Goal: Check status

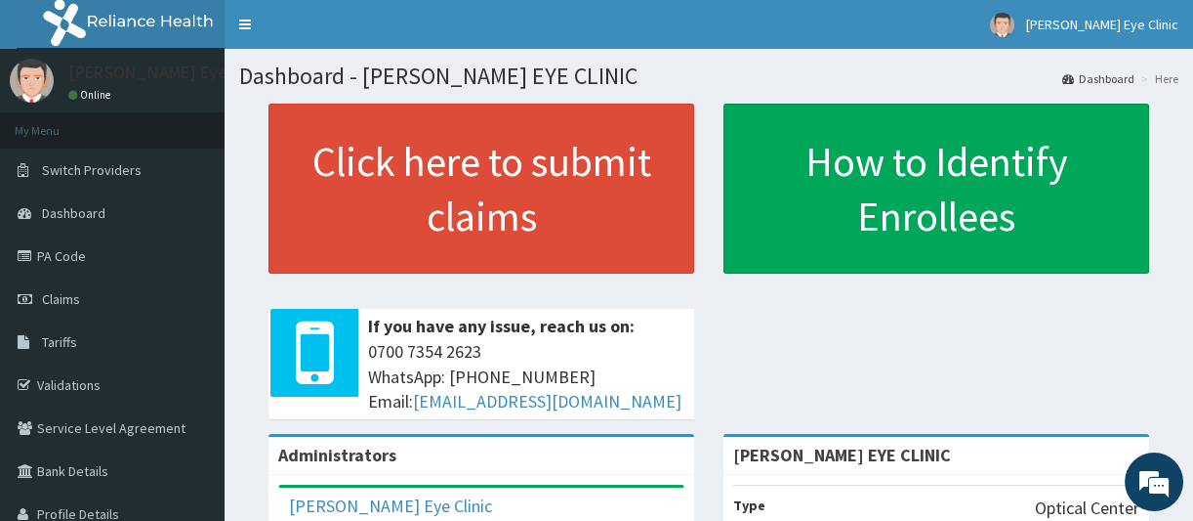
click at [51, 254] on link "PA Code" at bounding box center [112, 255] width 225 height 43
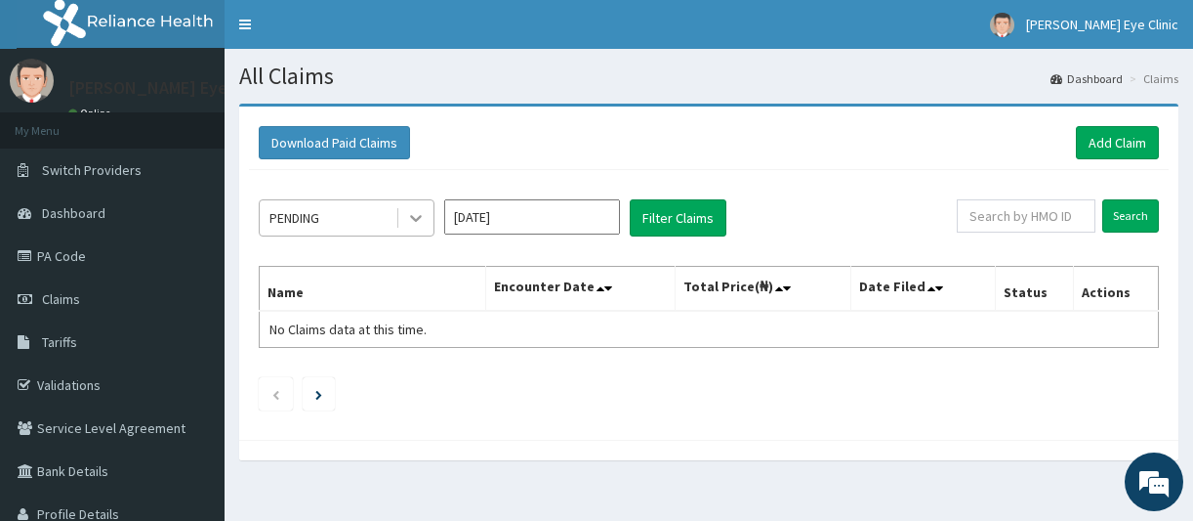
scroll to position [107, 0]
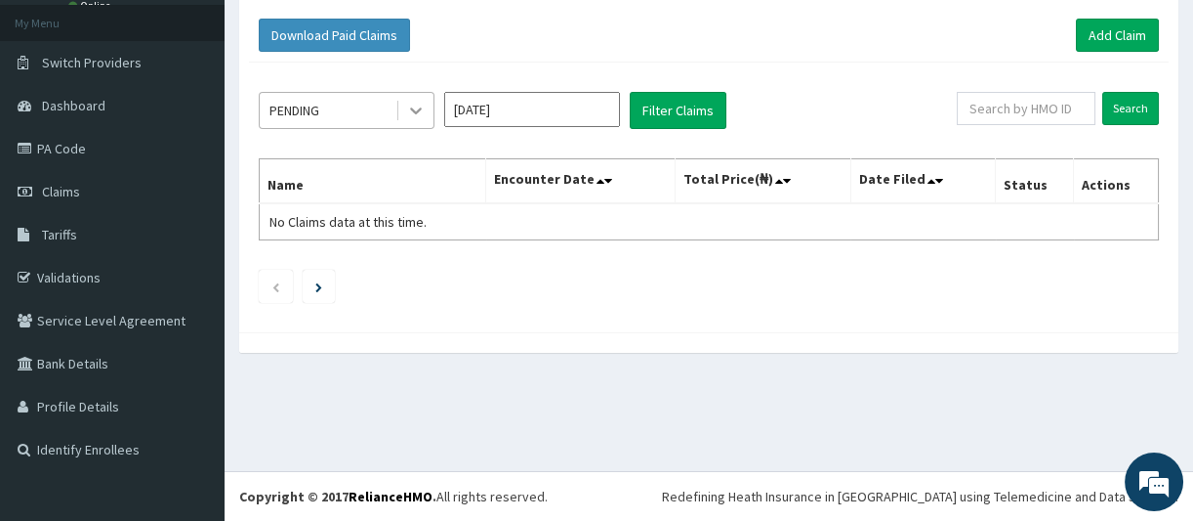
click at [414, 104] on icon at bounding box center [416, 111] width 20 height 20
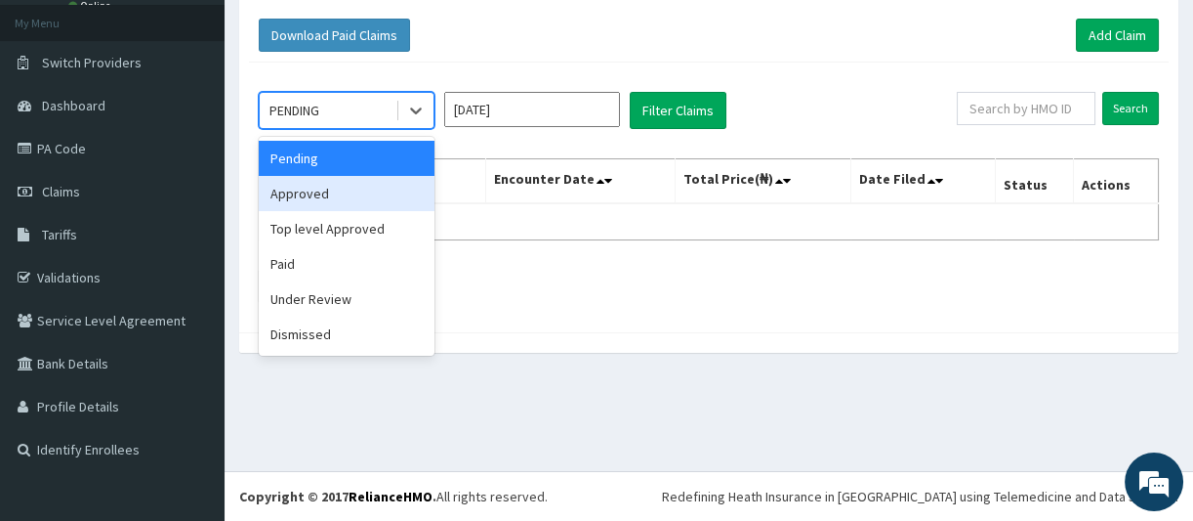
click at [307, 198] on div "Approved" at bounding box center [347, 193] width 176 height 35
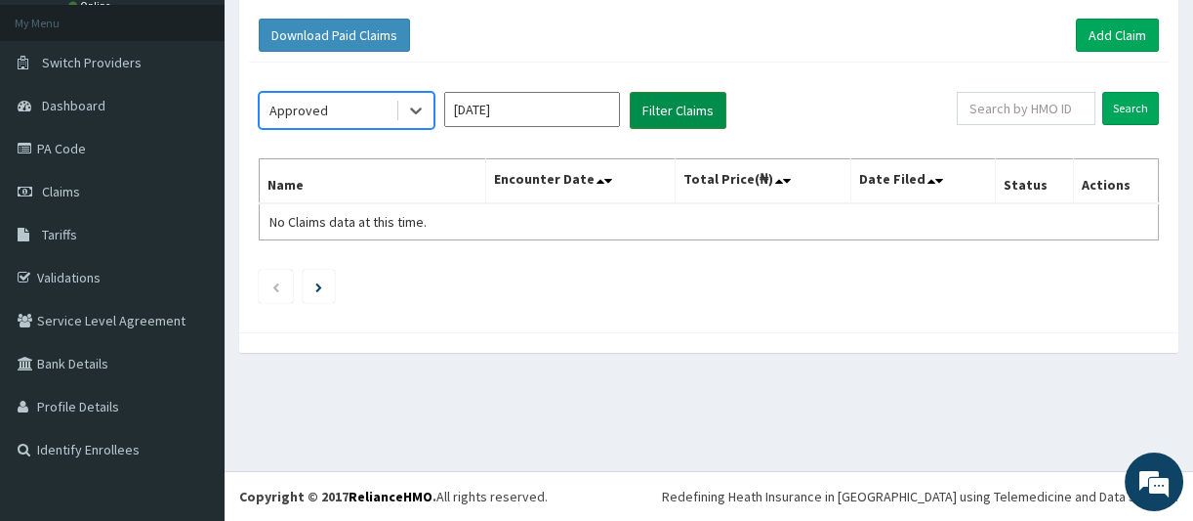
click at [660, 110] on button "Filter Claims" at bounding box center [678, 110] width 97 height 37
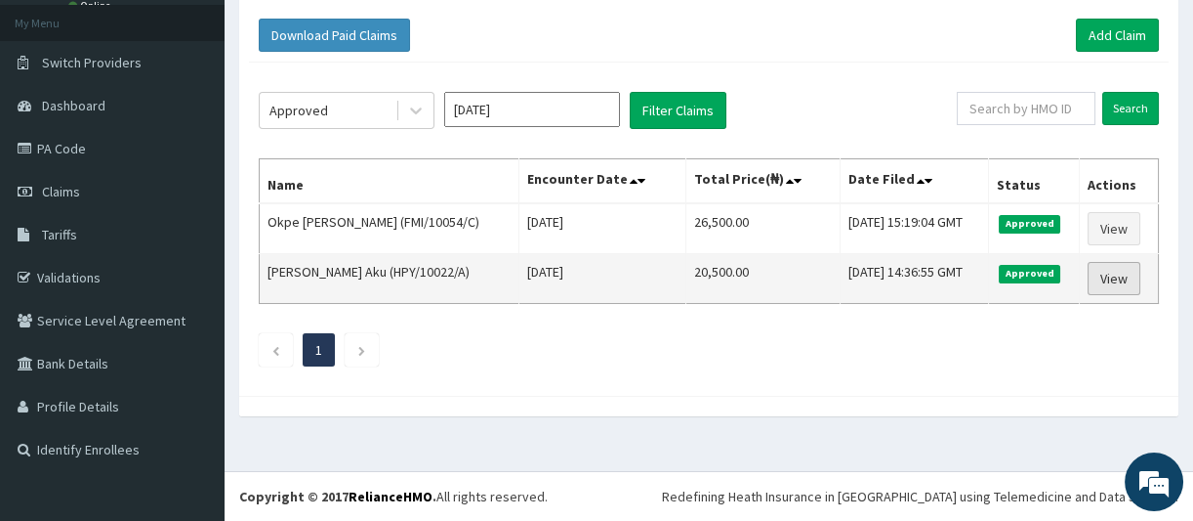
click at [1114, 283] on link "View" at bounding box center [1114, 278] width 53 height 33
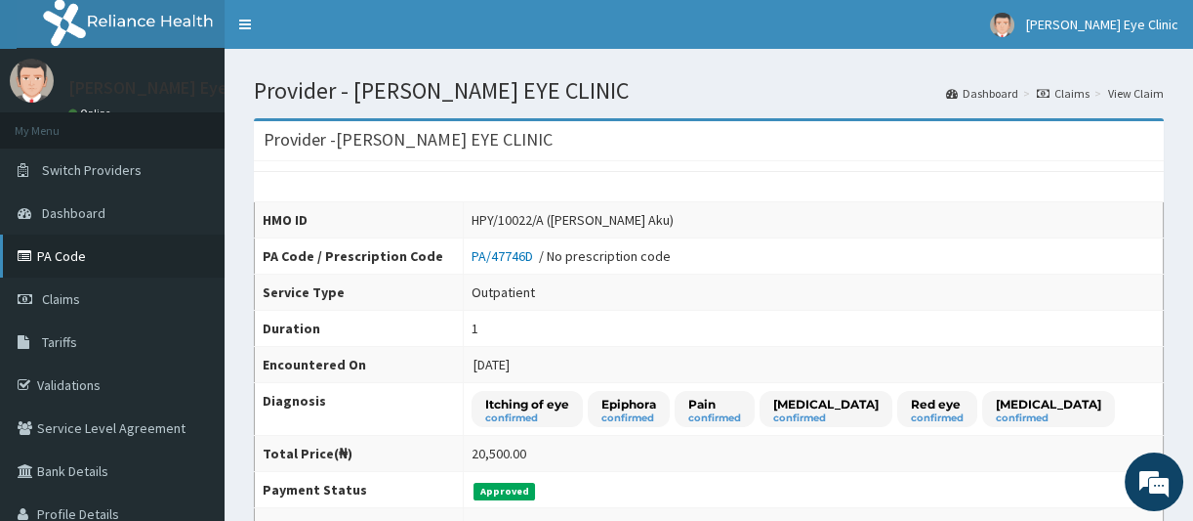
click at [83, 254] on link "PA Code" at bounding box center [112, 255] width 225 height 43
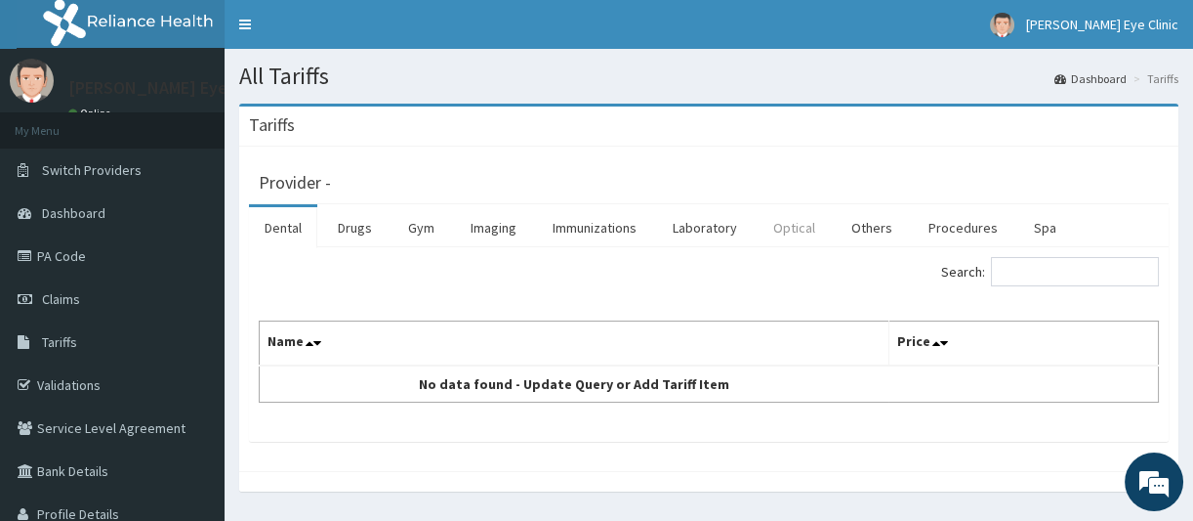
click at [795, 227] on link "Optical" at bounding box center [794, 227] width 73 height 41
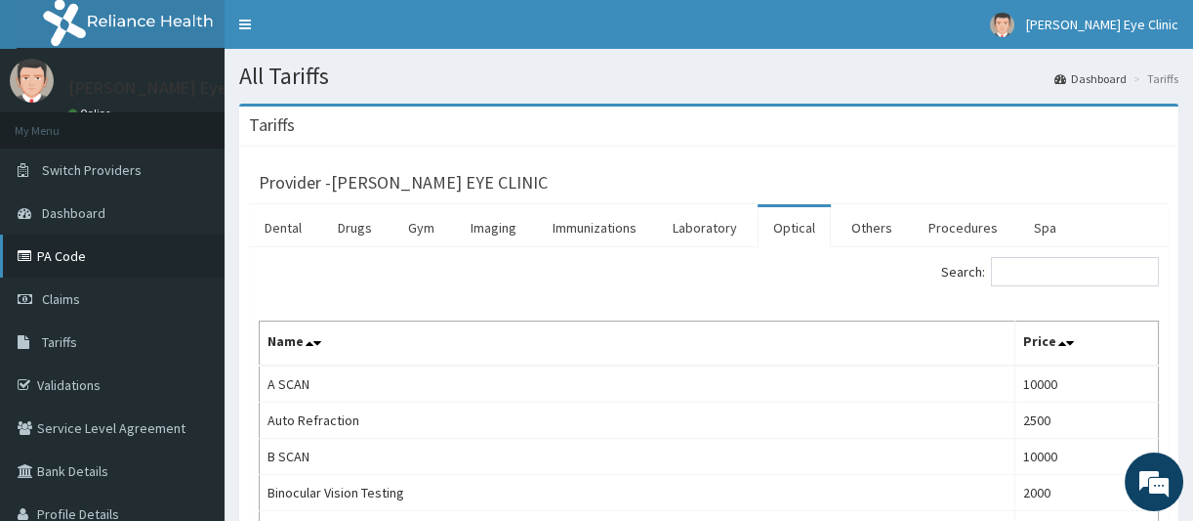
click at [64, 251] on link "PA Code" at bounding box center [112, 255] width 225 height 43
